Goal: Task Accomplishment & Management: Manage account settings

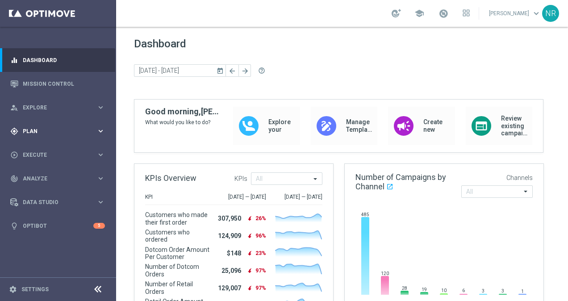
click at [59, 136] on div "gps_fixed Plan keyboard_arrow_right" at bounding box center [57, 131] width 115 height 24
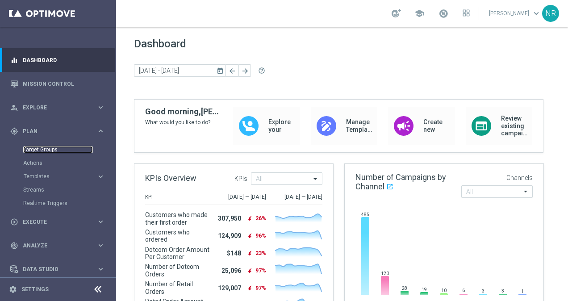
click at [48, 147] on link "Target Groups" at bounding box center [58, 149] width 70 height 7
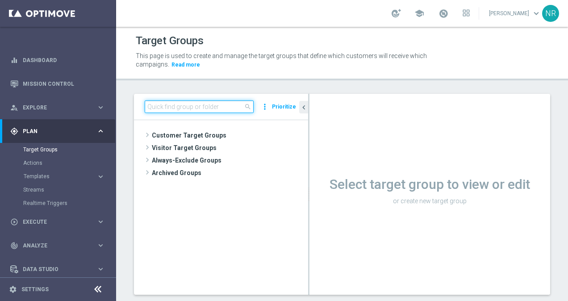
click at [206, 109] on input at bounding box center [199, 106] width 109 height 13
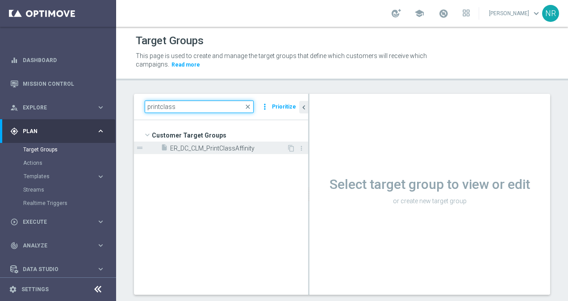
type input "printclass"
click at [220, 144] on div "insert_drive_file ER_DC_CLM_PrintClassAffinity" at bounding box center [224, 148] width 126 height 13
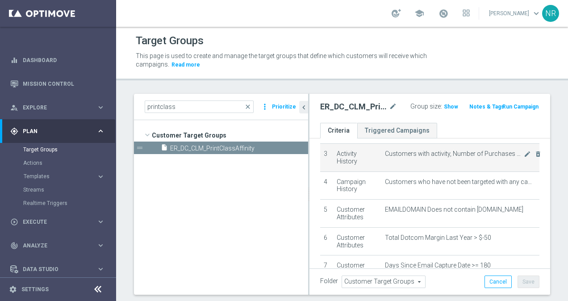
scroll to position [90, 0]
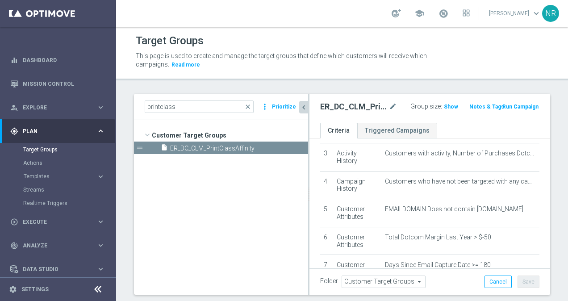
click at [304, 105] on icon "chevron_left" at bounding box center [304, 107] width 8 height 8
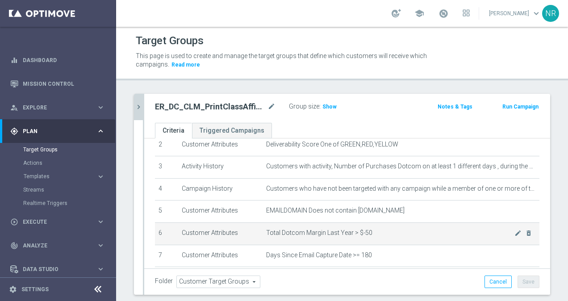
scroll to position [56, 0]
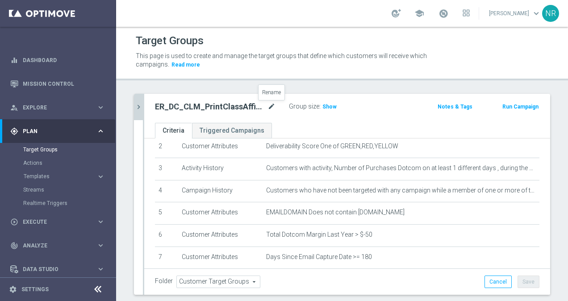
click at [272, 104] on icon "mode_edit" at bounding box center [271, 106] width 8 height 11
